Goal: Navigation & Orientation: Find specific page/section

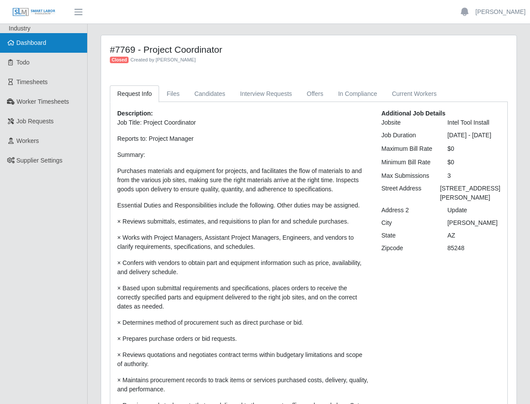
click at [50, 48] on link "Dashboard" at bounding box center [43, 43] width 87 height 20
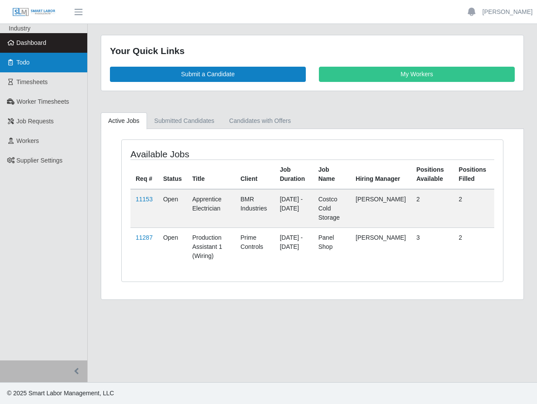
click at [44, 60] on link "Todo" at bounding box center [43, 63] width 87 height 20
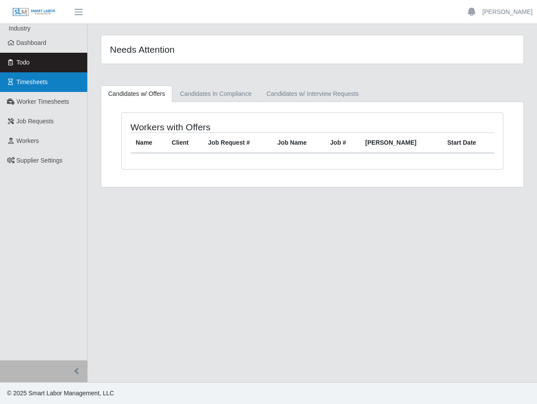
click at [46, 85] on span "Timesheets" at bounding box center [32, 82] width 31 height 7
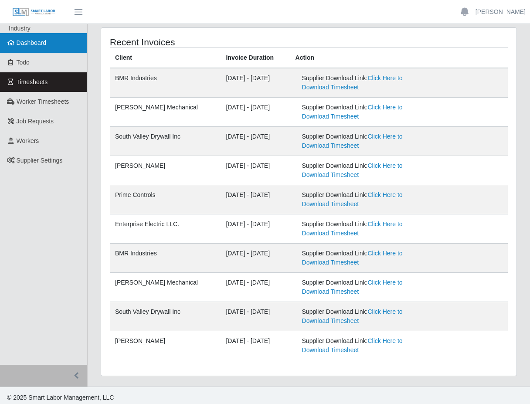
click at [37, 43] on span "Dashboard" at bounding box center [32, 42] width 30 height 7
